Goal: Find specific page/section: Find specific page/section

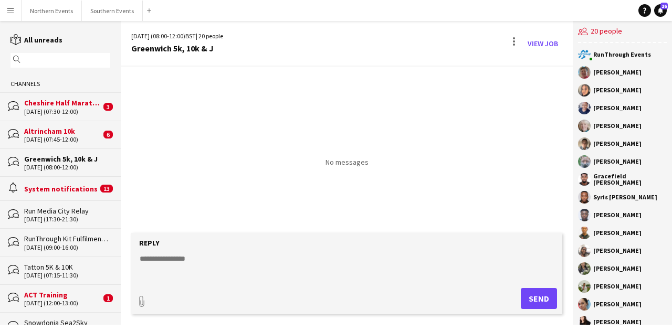
scroll to position [85, 0]
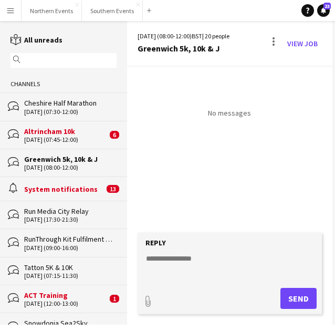
click at [14, 10] on app-icon "Menu" at bounding box center [10, 10] width 8 height 8
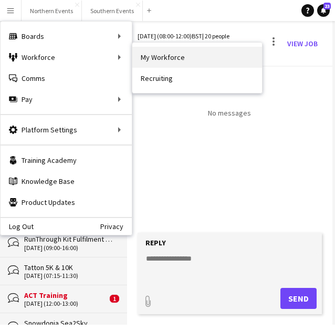
click at [159, 58] on link "My Workforce" at bounding box center [197, 57] width 130 height 21
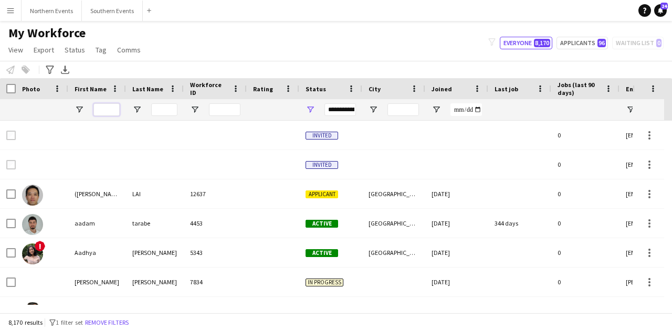
click at [106, 106] on input "First Name Filter Input" at bounding box center [106, 109] width 26 height 13
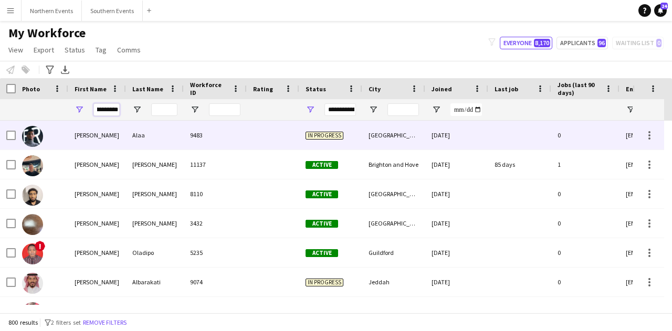
scroll to position [0, 7]
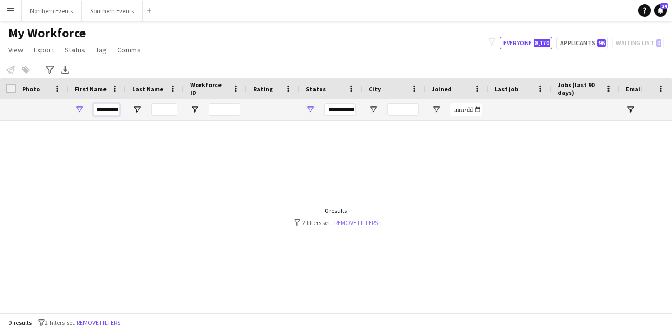
type input "**********"
click at [351, 221] on link "Remove filters" at bounding box center [357, 223] width 44 height 8
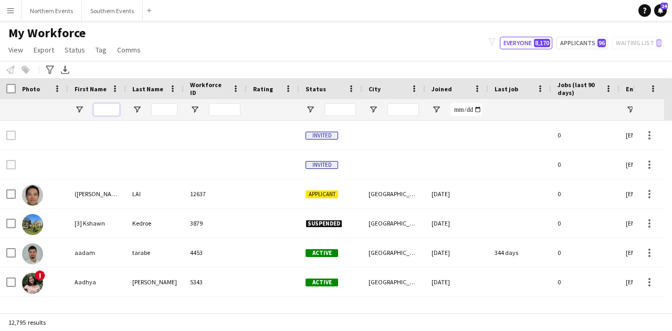
click at [103, 112] on input "First Name Filter Input" at bounding box center [106, 109] width 26 height 13
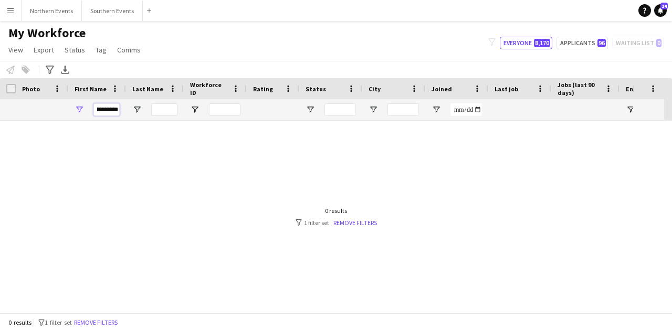
scroll to position [0, 7]
type input "**********"
click at [368, 221] on link "Remove filters" at bounding box center [355, 223] width 44 height 8
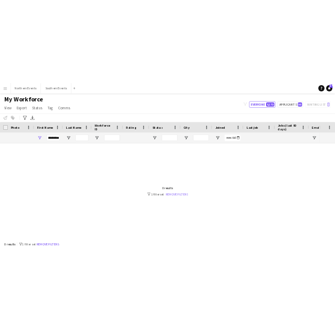
scroll to position [0, 0]
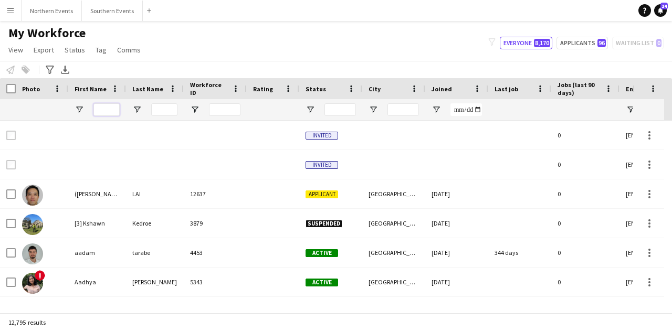
click at [107, 103] on input "First Name Filter Input" at bounding box center [106, 109] width 26 height 13
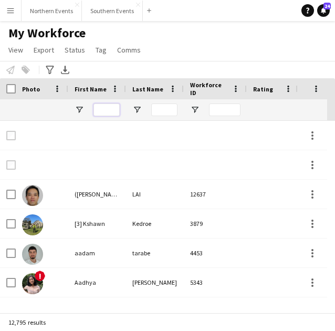
click at [115, 111] on input "First Name Filter Input" at bounding box center [106, 109] width 26 height 13
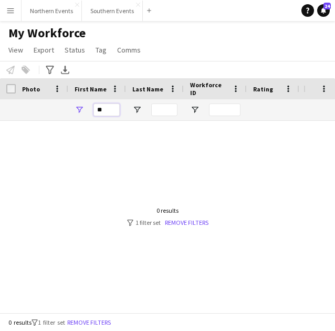
type input "*"
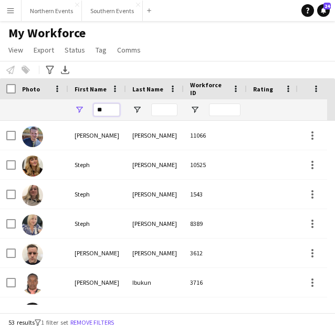
type input "*"
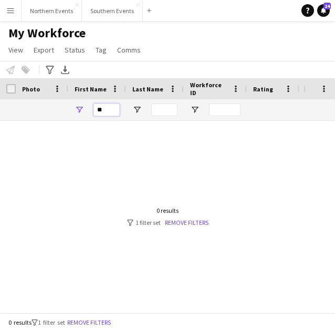
type input "*"
